Goal: Task Accomplishment & Management: Use online tool/utility

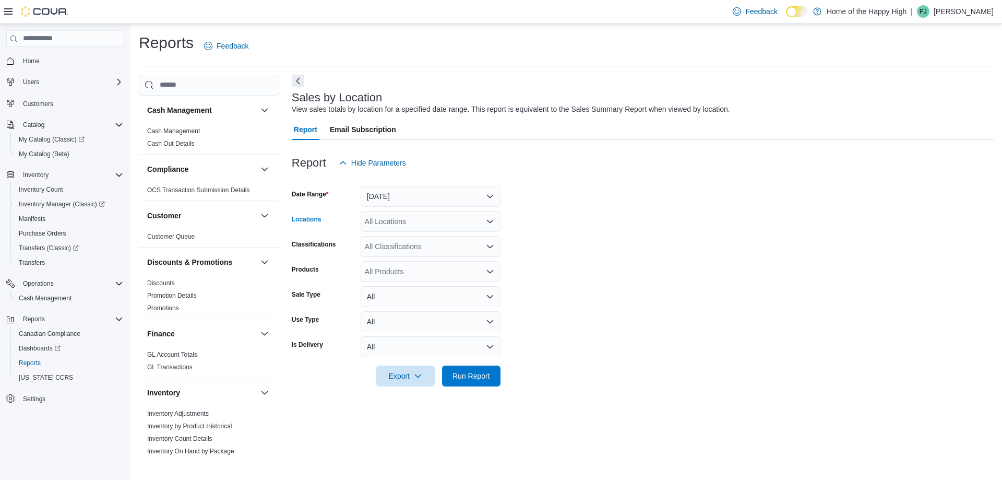
click at [408, 220] on div "All Locations" at bounding box center [431, 221] width 140 height 21
click at [407, 203] on button "[DATE]" at bounding box center [431, 196] width 140 height 21
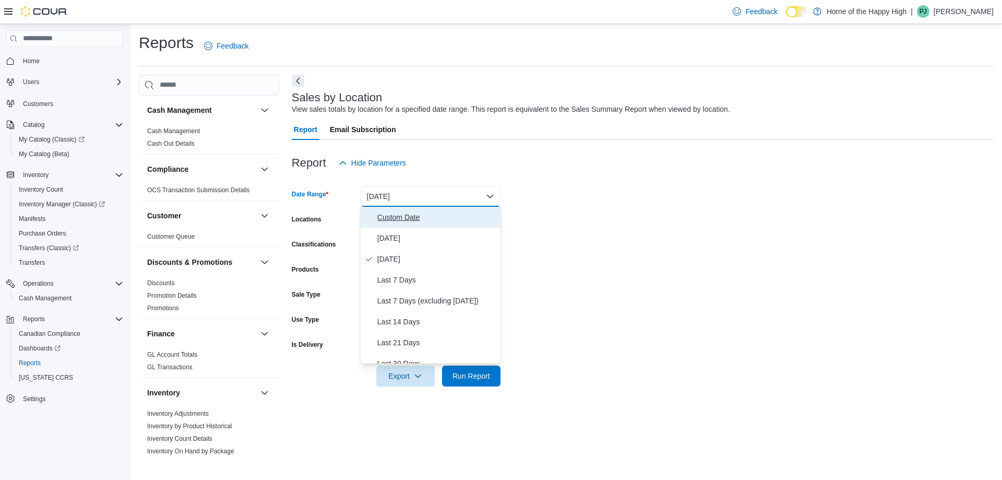
click at [408, 216] on span "Custom Date" at bounding box center [436, 217] width 119 height 13
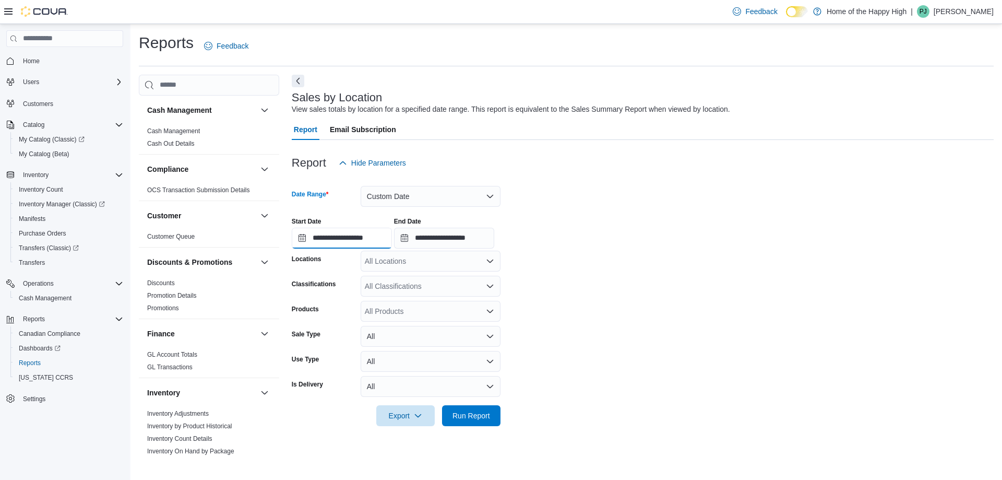
drag, startPoint x: 357, startPoint y: 244, endPoint x: 346, endPoint y: 245, distance: 11.6
click at [357, 244] on input "**********" at bounding box center [342, 238] width 100 height 21
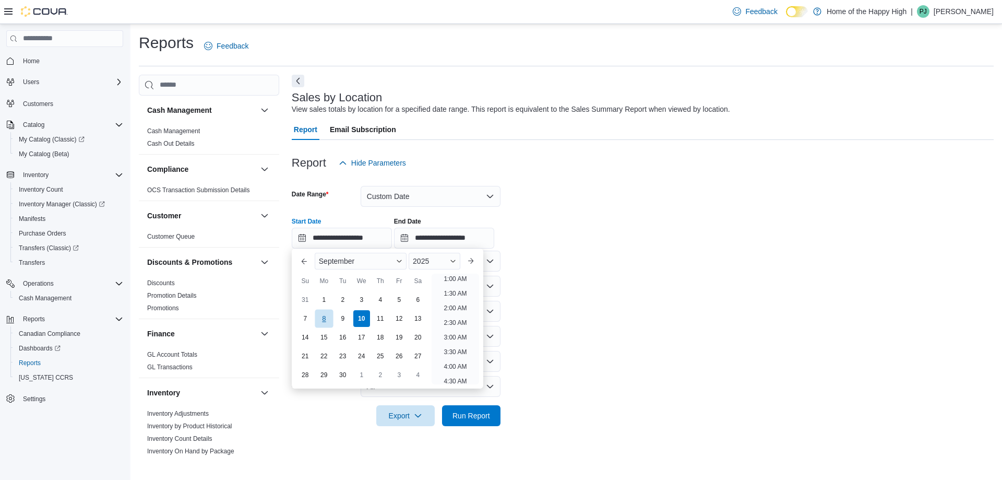
click at [318, 325] on div "8" at bounding box center [324, 318] width 18 height 18
type input "**********"
click at [491, 259] on icon "Open list of options" at bounding box center [490, 261] width 8 height 8
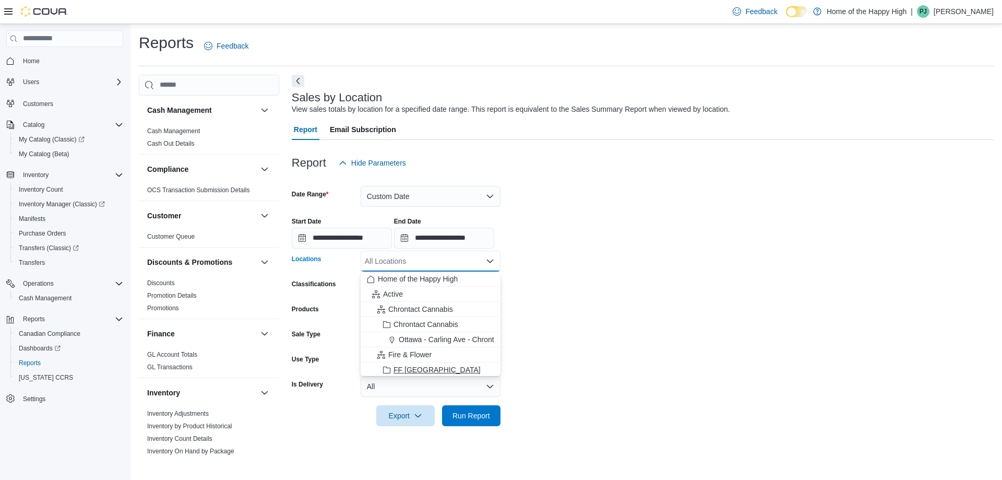
click at [382, 370] on div "FF [GEOGRAPHIC_DATA]" at bounding box center [430, 369] width 127 height 10
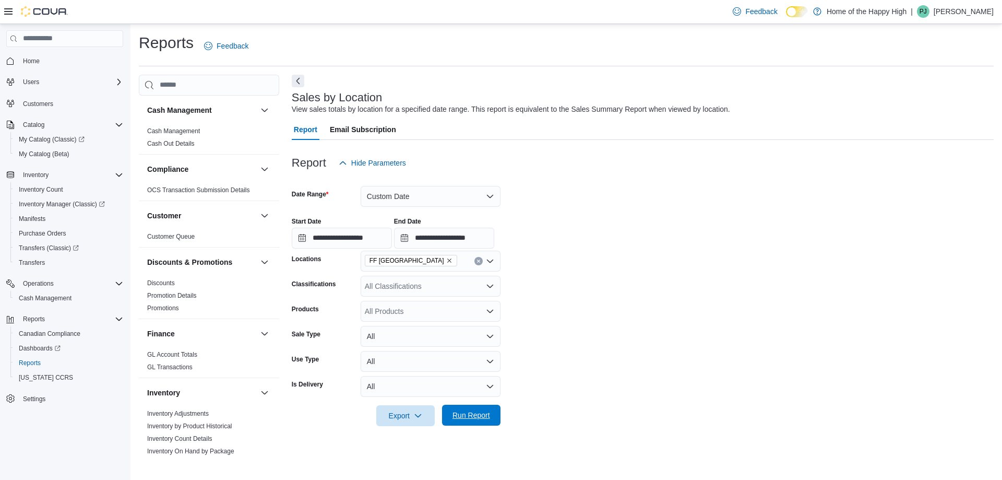
click at [485, 420] on span "Run Report" at bounding box center [471, 415] width 46 height 21
click at [299, 78] on button "Next" at bounding box center [298, 80] width 13 height 13
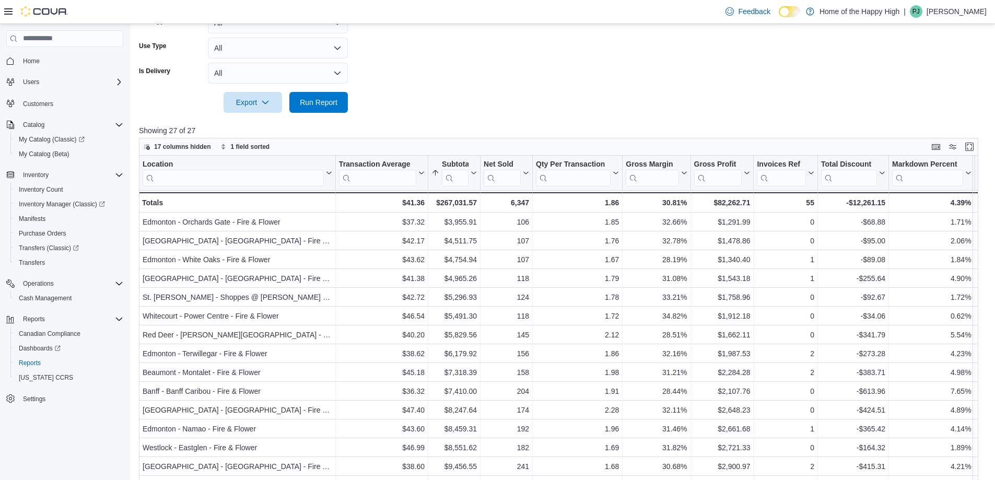
scroll to position [363, 0]
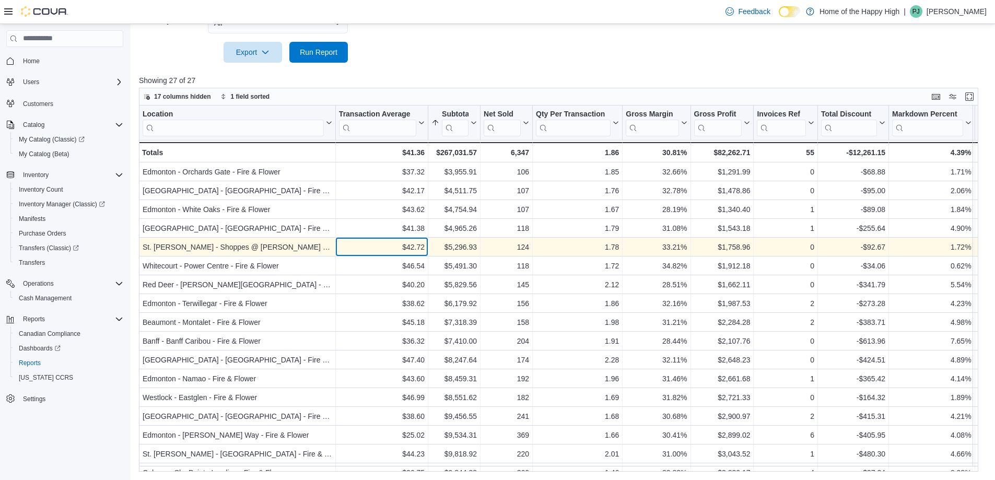
click at [396, 246] on div "$42.72" at bounding box center [382, 247] width 86 height 13
click at [647, 245] on div "33.21%" at bounding box center [655, 247] width 61 height 13
click at [609, 253] on div "1.78" at bounding box center [577, 247] width 83 height 13
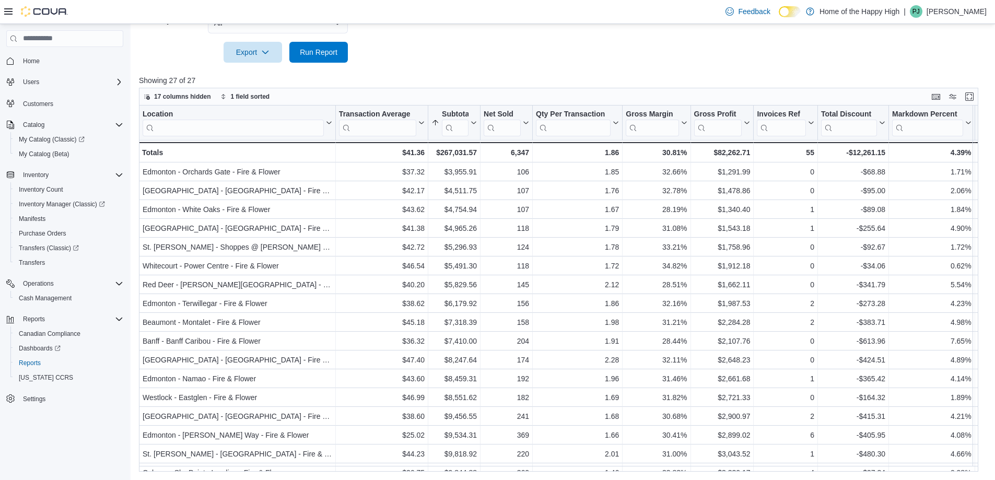
click at [494, 73] on div at bounding box center [562, 69] width 847 height 13
